Goal: Task Accomplishment & Management: Use online tool/utility

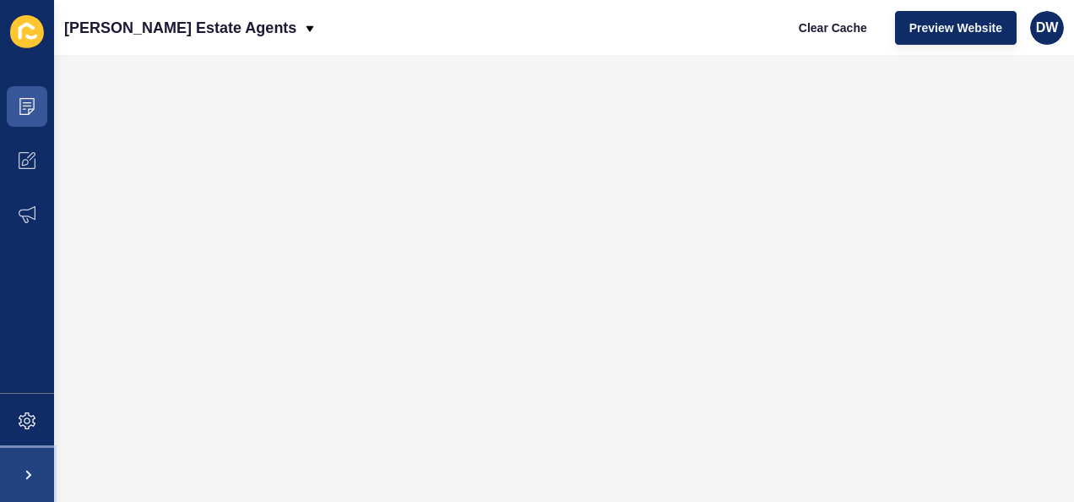
click at [20, 463] on span at bounding box center [27, 475] width 54 height 54
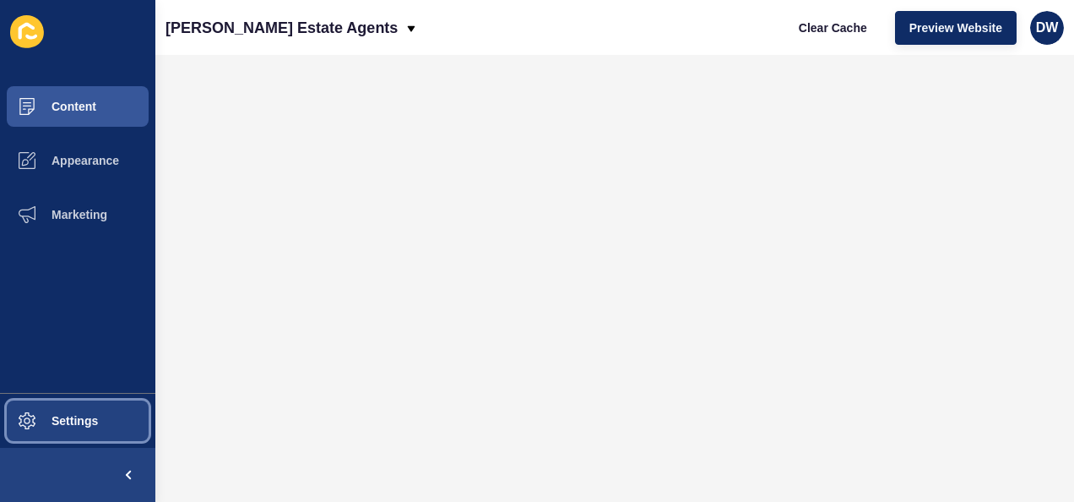
click at [73, 429] on button "Settings" at bounding box center [77, 421] width 155 height 54
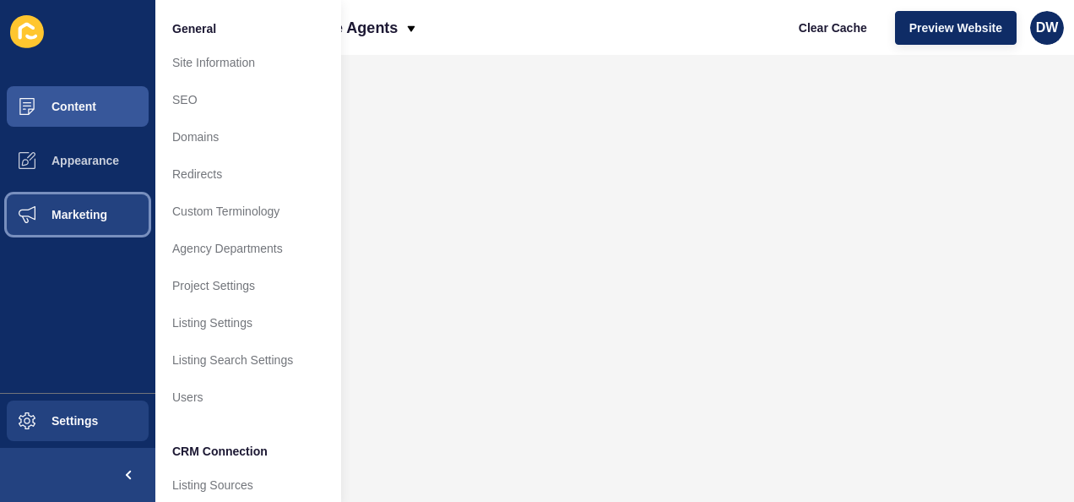
click at [90, 212] on span "Marketing" at bounding box center [52, 215] width 110 height 14
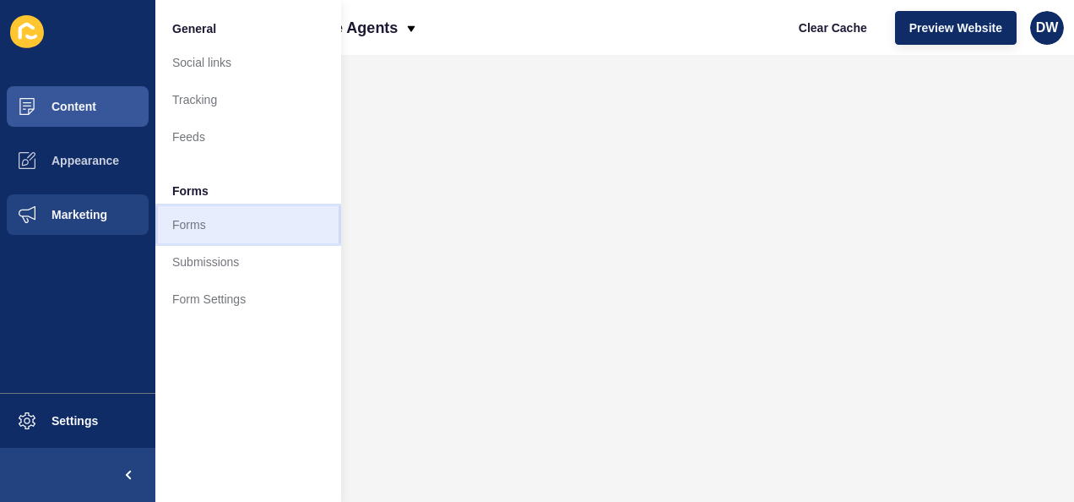
click at [198, 215] on link "Forms" at bounding box center [248, 224] width 186 height 37
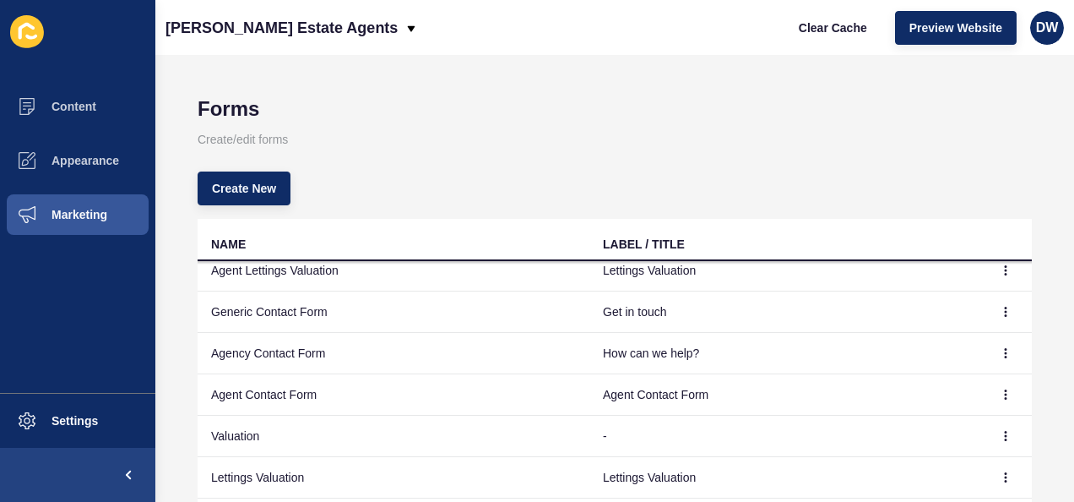
scroll to position [117, 0]
click at [993, 424] on button "button" at bounding box center [1005, 436] width 25 height 24
click at [915, 450] on link "Edit" at bounding box center [933, 444] width 118 height 37
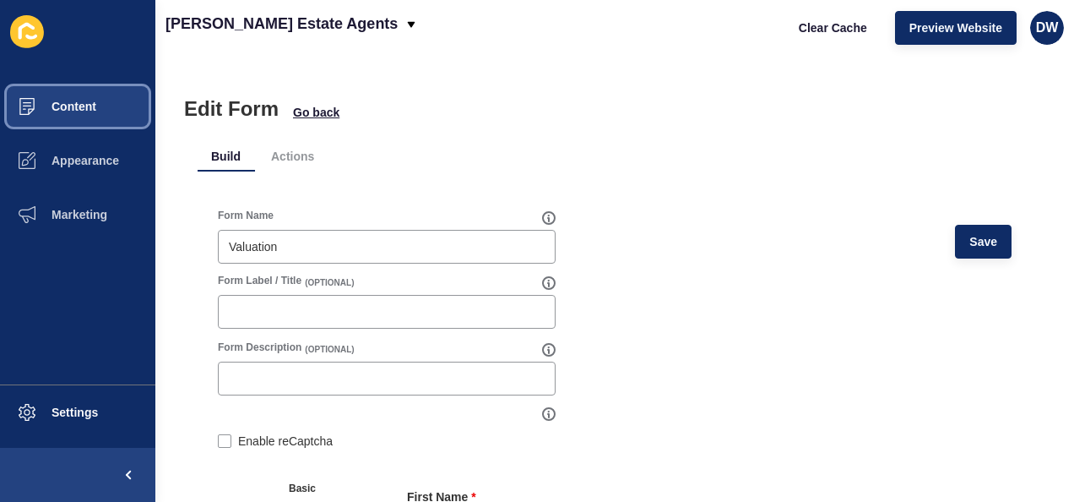
click at [72, 119] on button "Content" at bounding box center [77, 106] width 155 height 54
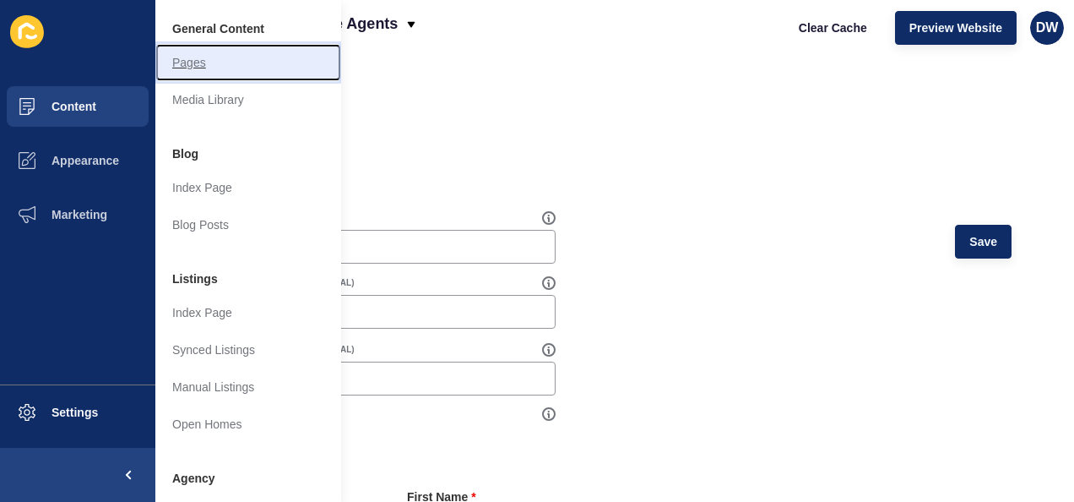
click at [234, 63] on link "Pages" at bounding box center [248, 62] width 186 height 37
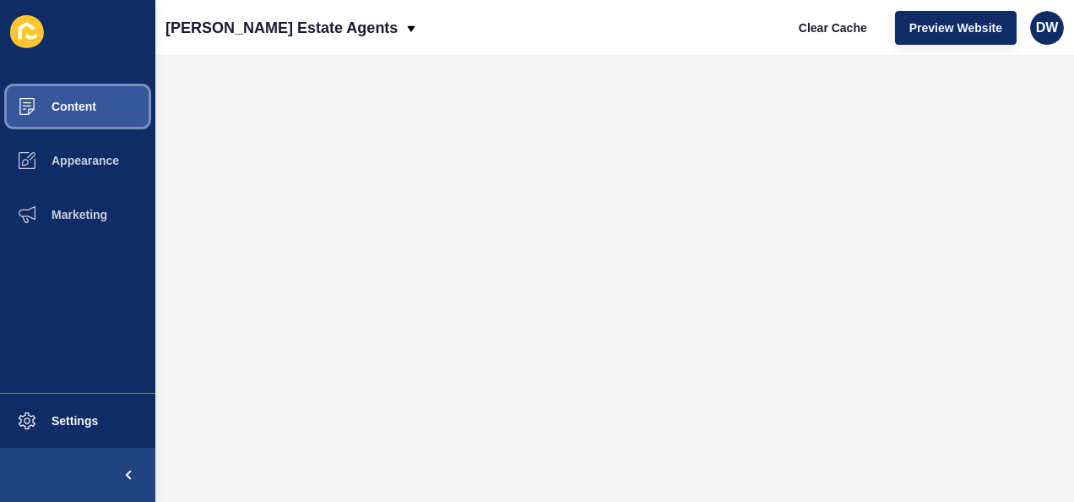
click at [75, 106] on span "Content" at bounding box center [46, 107] width 99 height 14
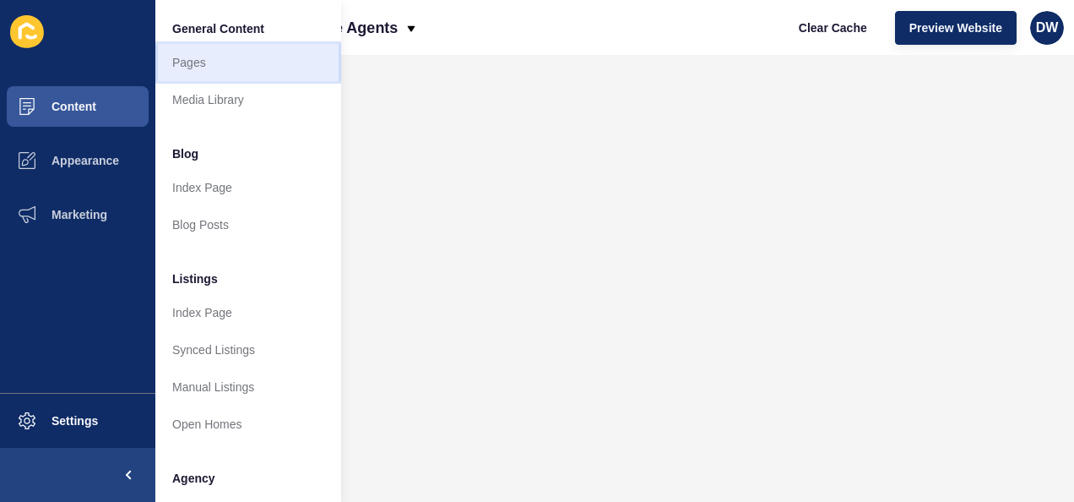
click at [220, 68] on link "Pages" at bounding box center [248, 62] width 186 height 37
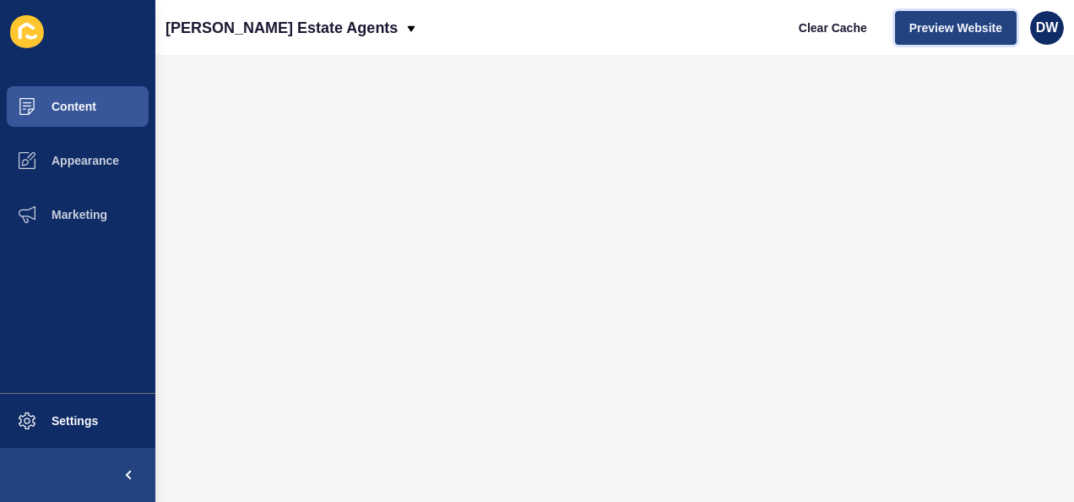
click at [953, 33] on span "Preview Website" at bounding box center [956, 27] width 93 height 17
